Goal: Check status: Check status

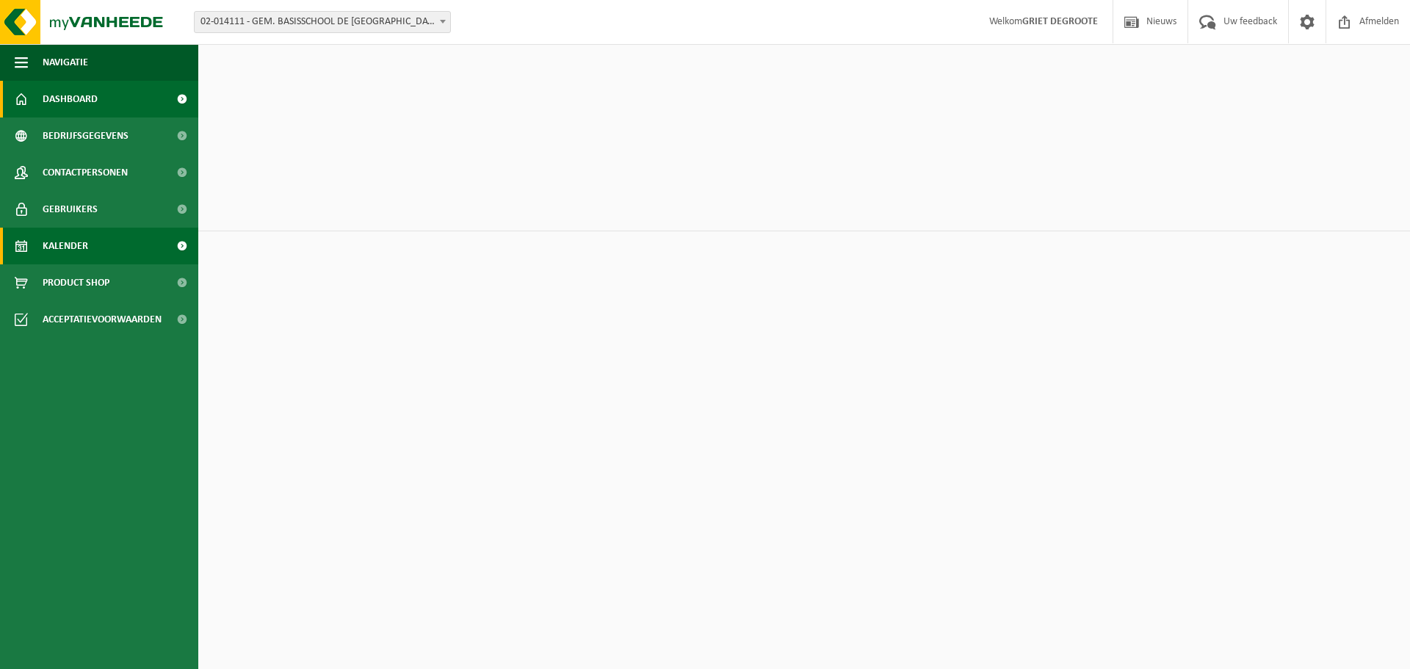
click at [53, 236] on span "Kalender" at bounding box center [66, 246] width 46 height 37
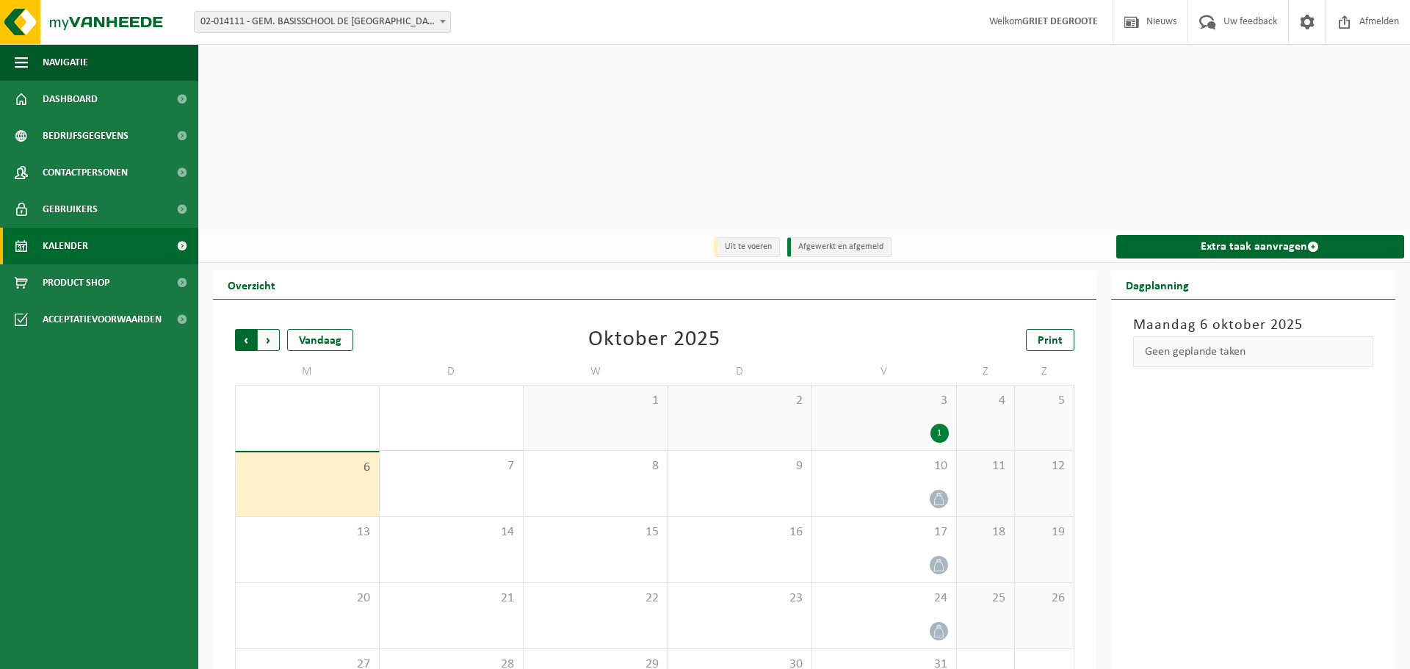
click at [267, 329] on span "Volgende" at bounding box center [269, 340] width 22 height 22
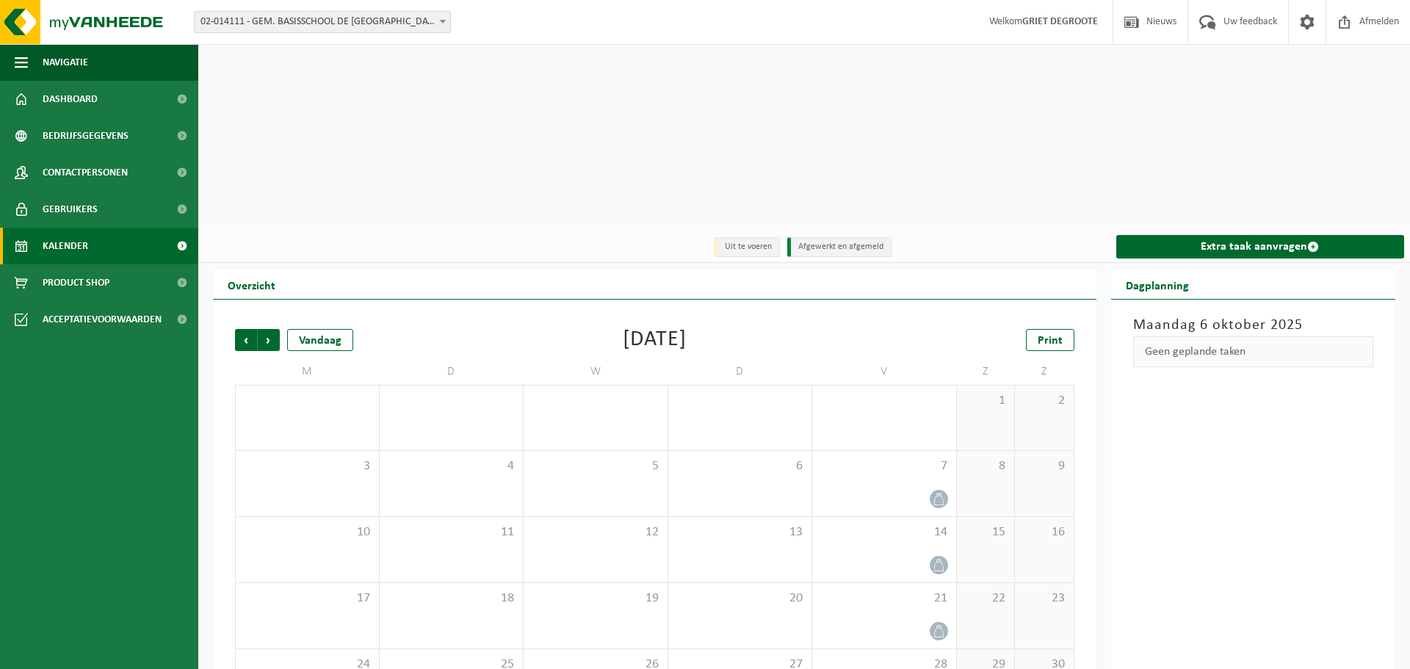
click at [267, 329] on span "Volgende" at bounding box center [269, 340] width 22 height 22
